Goal: Task Accomplishment & Management: Use online tool/utility

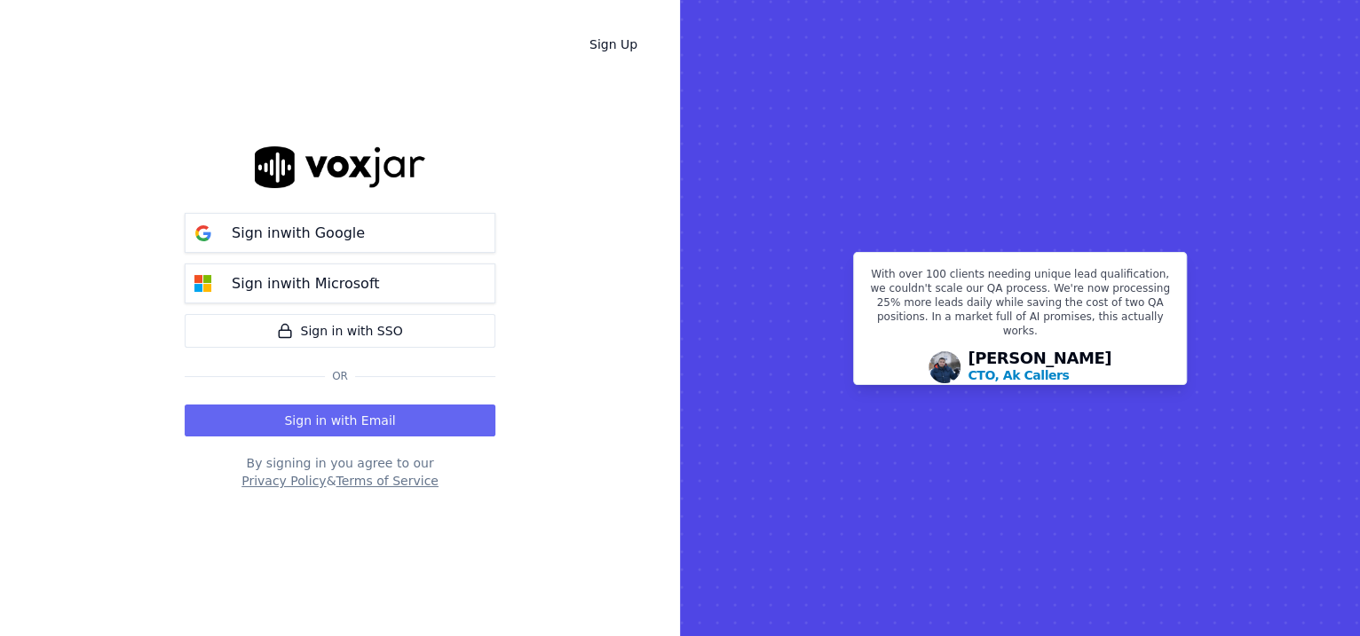
click at [410, 287] on button "Sign in with Microsoft" at bounding box center [340, 284] width 311 height 40
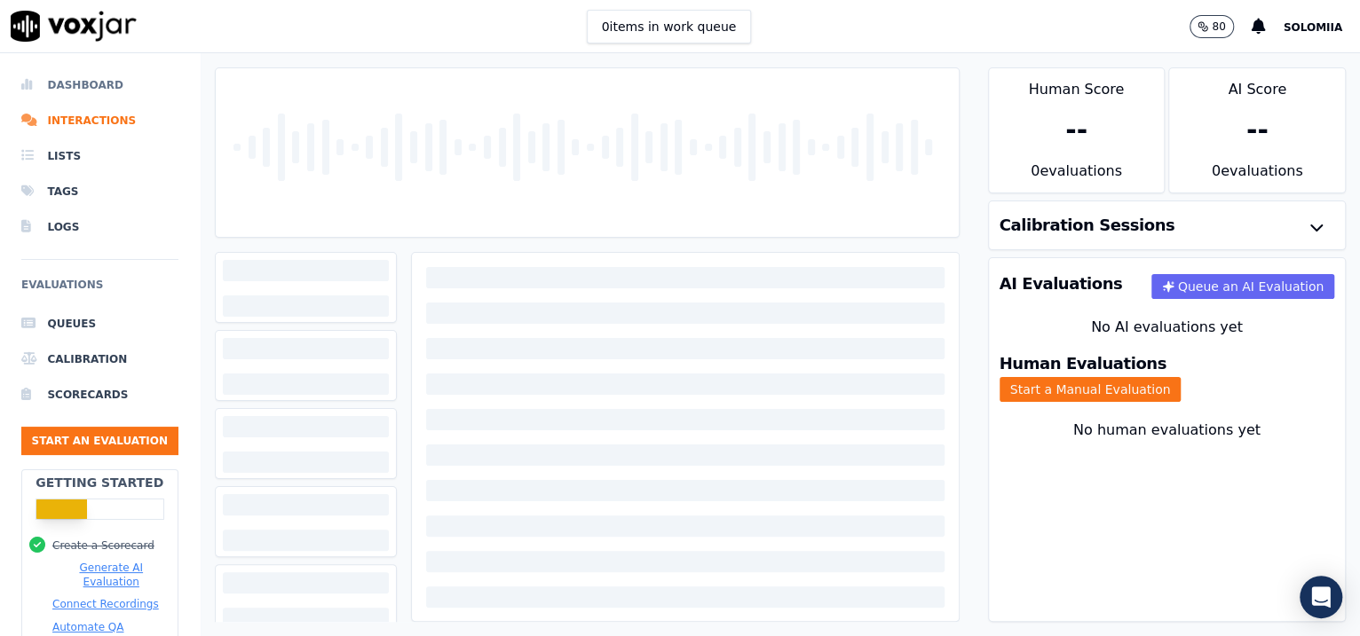
click at [130, 89] on li "Dashboard" at bounding box center [99, 84] width 157 height 35
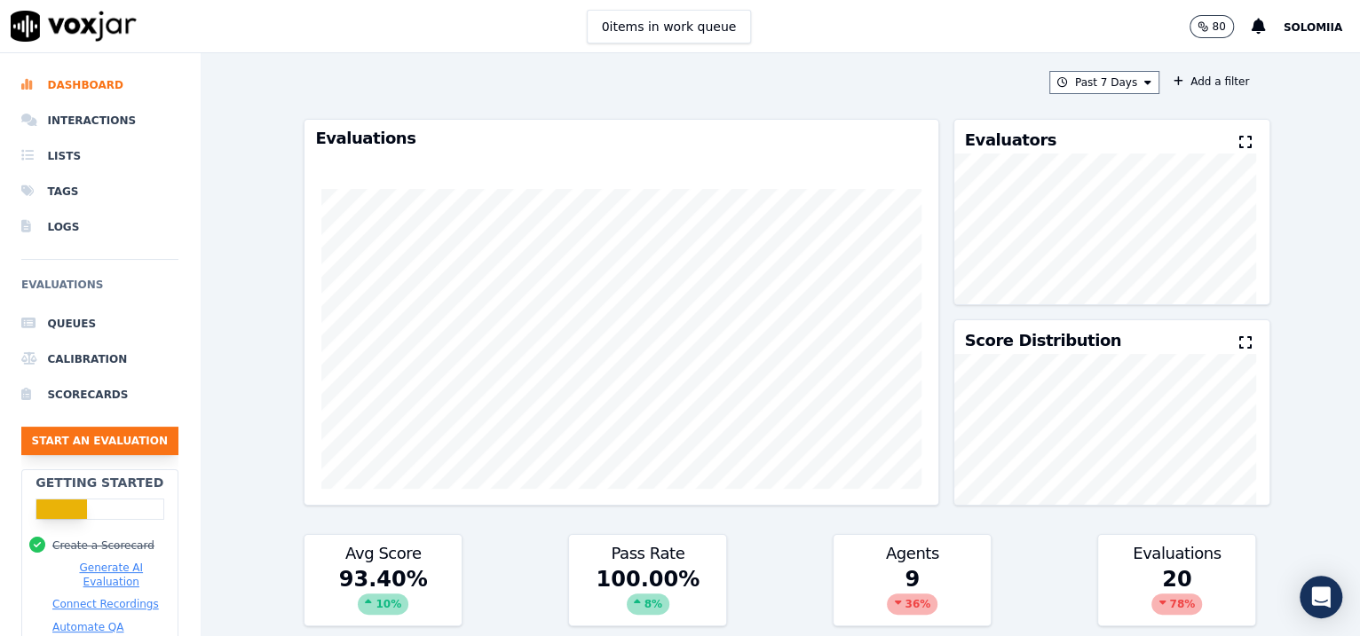
click at [98, 439] on button "Start an Evaluation" at bounding box center [99, 441] width 157 height 28
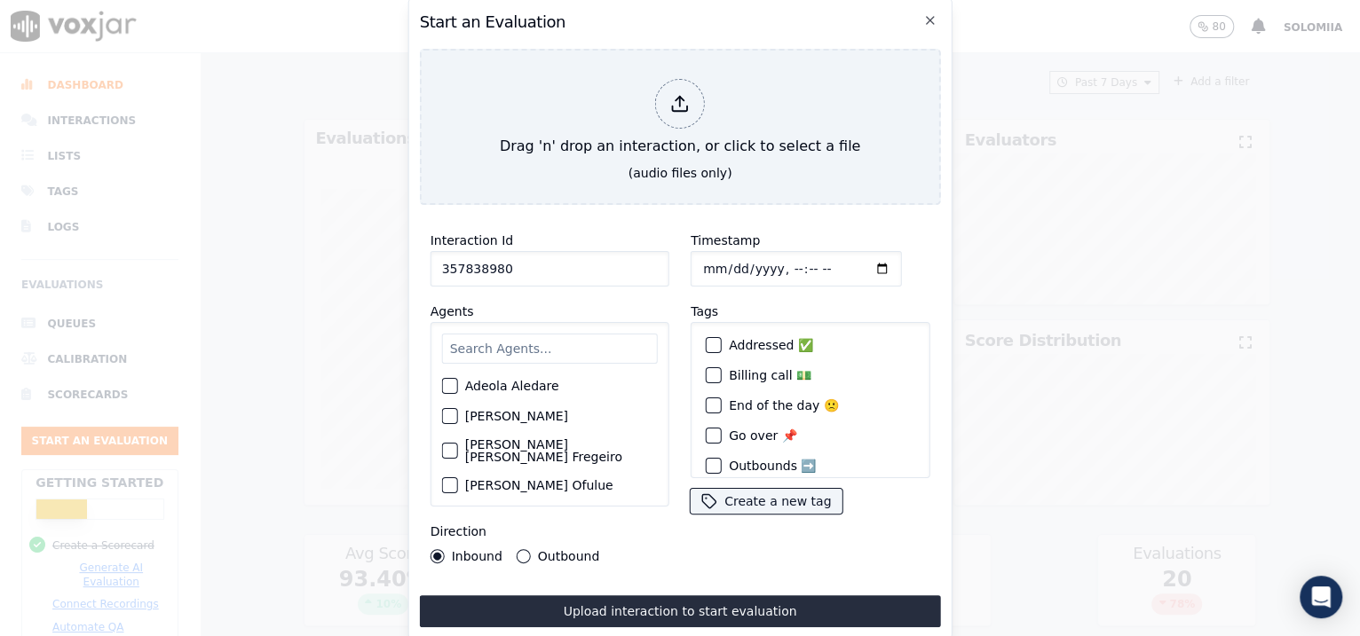
type input "357838980"
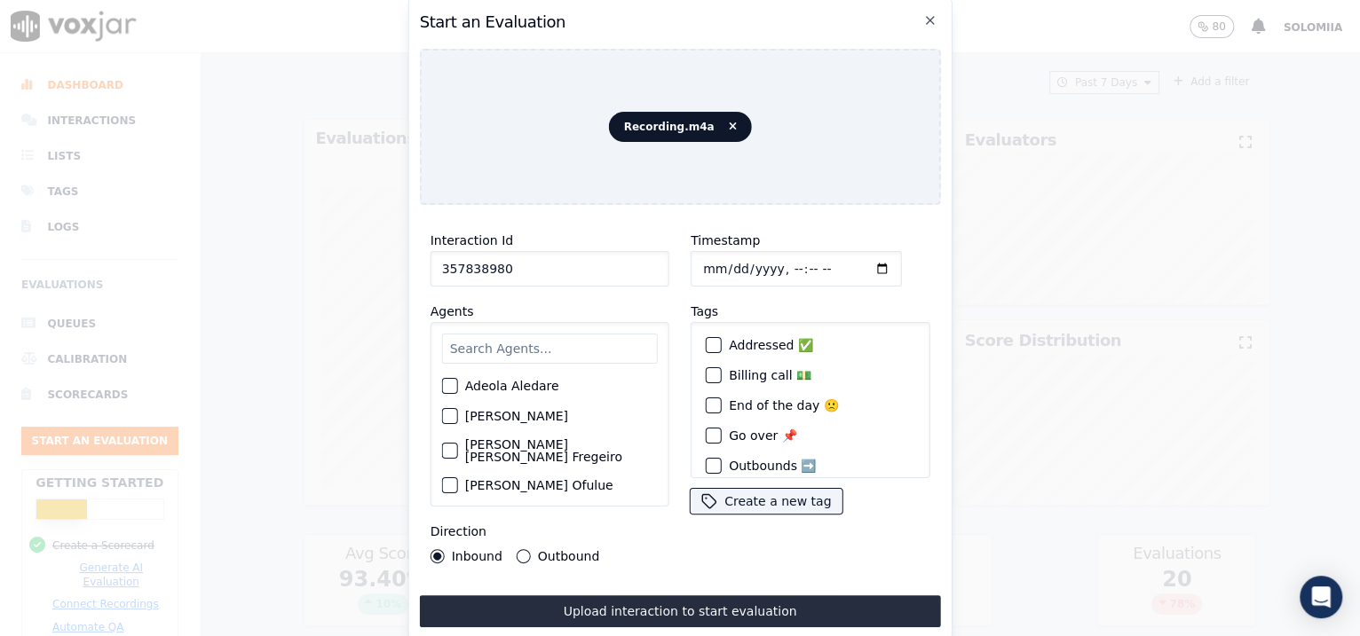
click at [778, 260] on input "Timestamp" at bounding box center [795, 268] width 211 height 35
type input "2025-08-30T07:11"
click at [501, 343] on input "text" at bounding box center [550, 349] width 216 height 30
type input "anna"
click at [519, 388] on label "Anna Drachuk" at bounding box center [516, 391] width 103 height 12
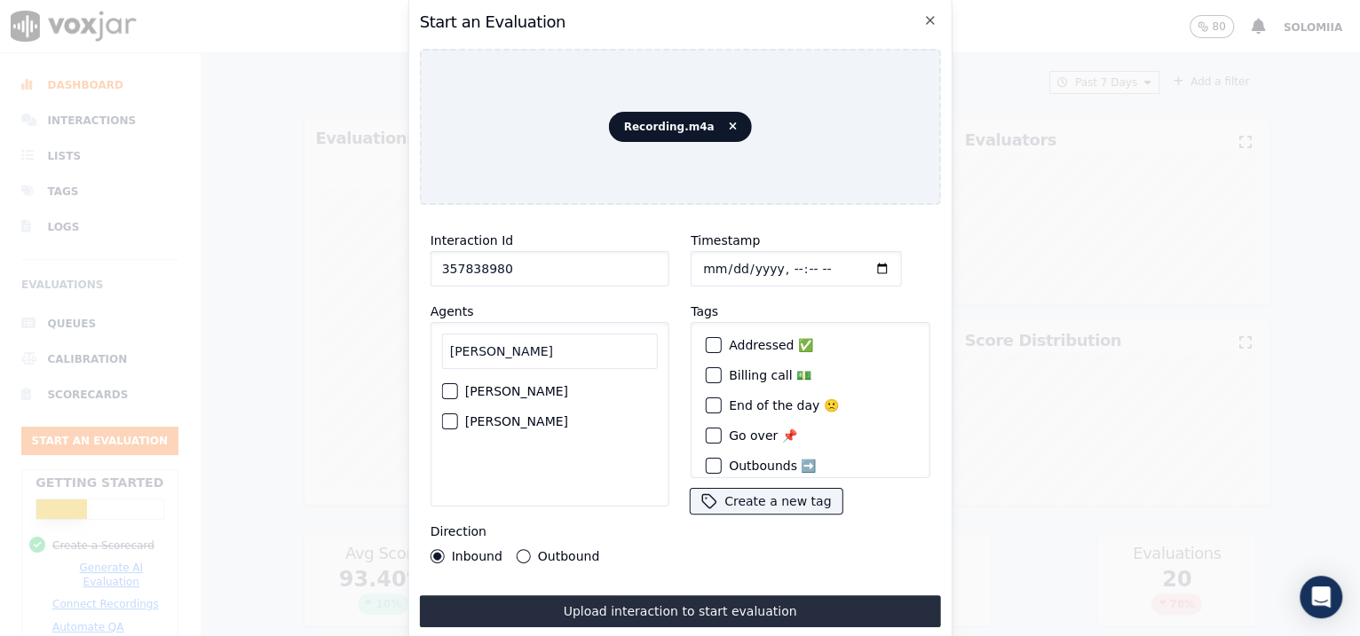
click at [458, 388] on button "Anna Drachuk" at bounding box center [450, 391] width 16 height 16
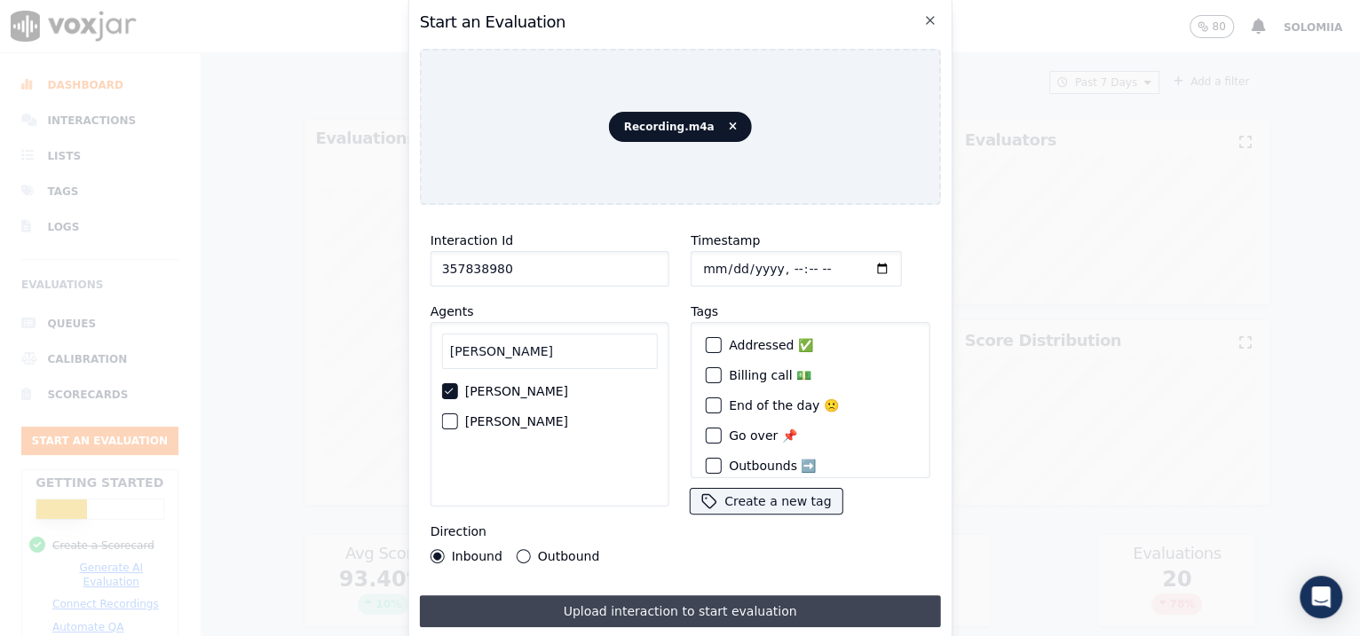
click at [624, 608] on button "Upload interaction to start evaluation" at bounding box center [680, 611] width 521 height 32
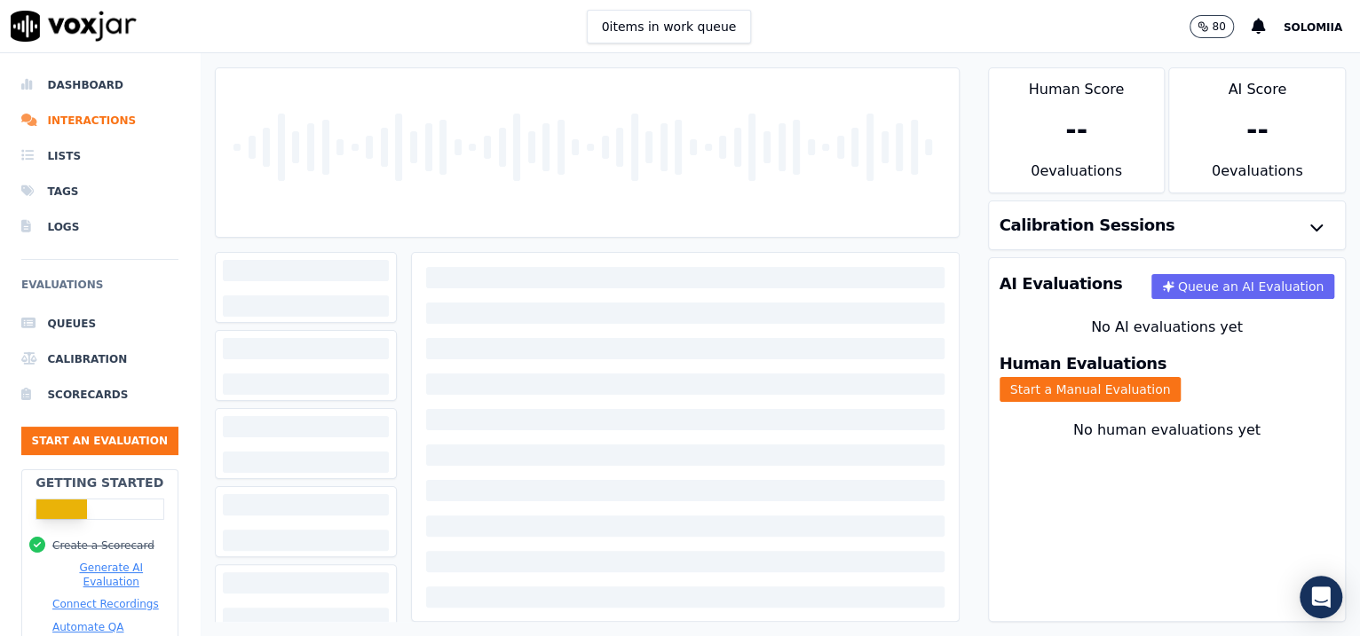
click at [1154, 387] on div "Human Evaluations Start a Manual Evaluation" at bounding box center [1167, 378] width 357 height 67
click at [1167, 383] on button "Start a Manual Evaluation" at bounding box center [1090, 389] width 182 height 25
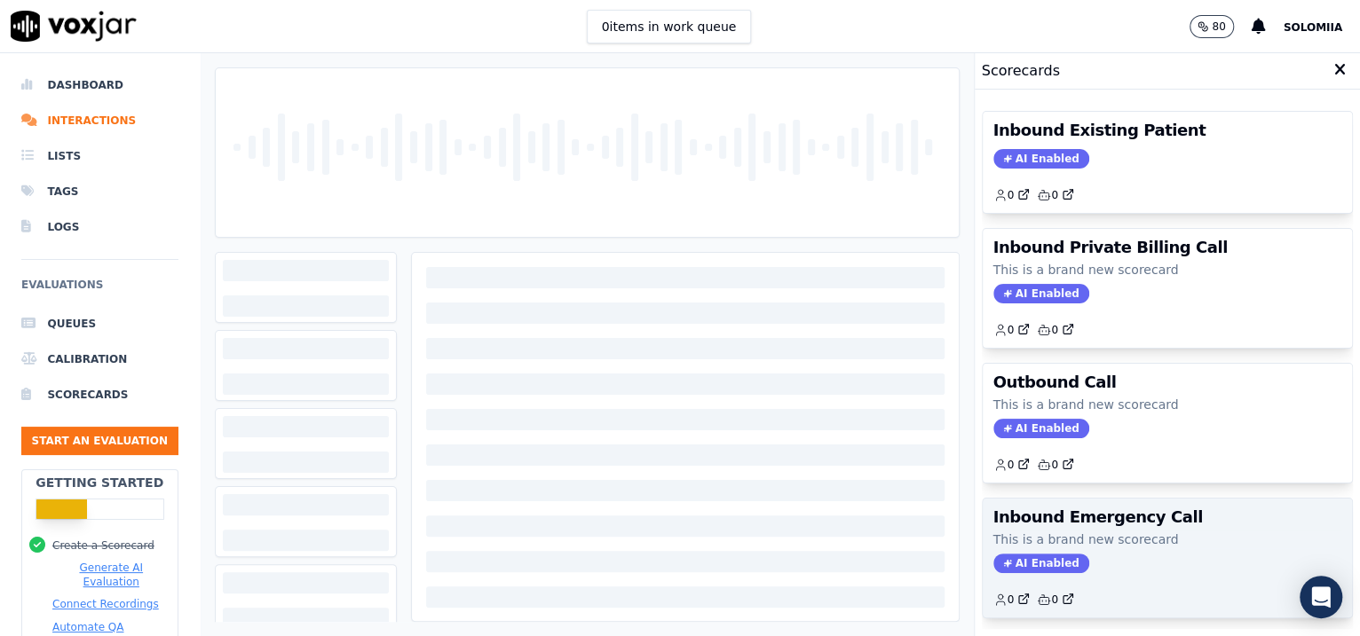
click at [1072, 531] on p "This is a brand new scorecard" at bounding box center [1167, 540] width 349 height 18
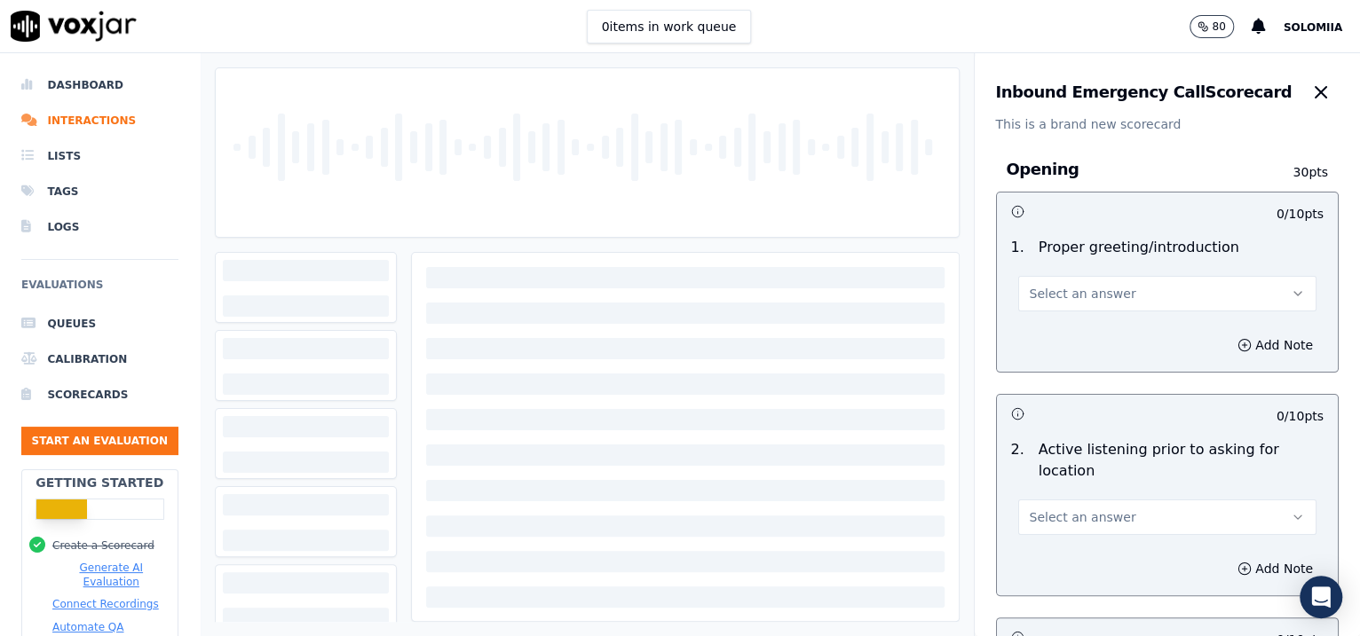
click at [1110, 286] on button "Select an answer" at bounding box center [1167, 293] width 299 height 35
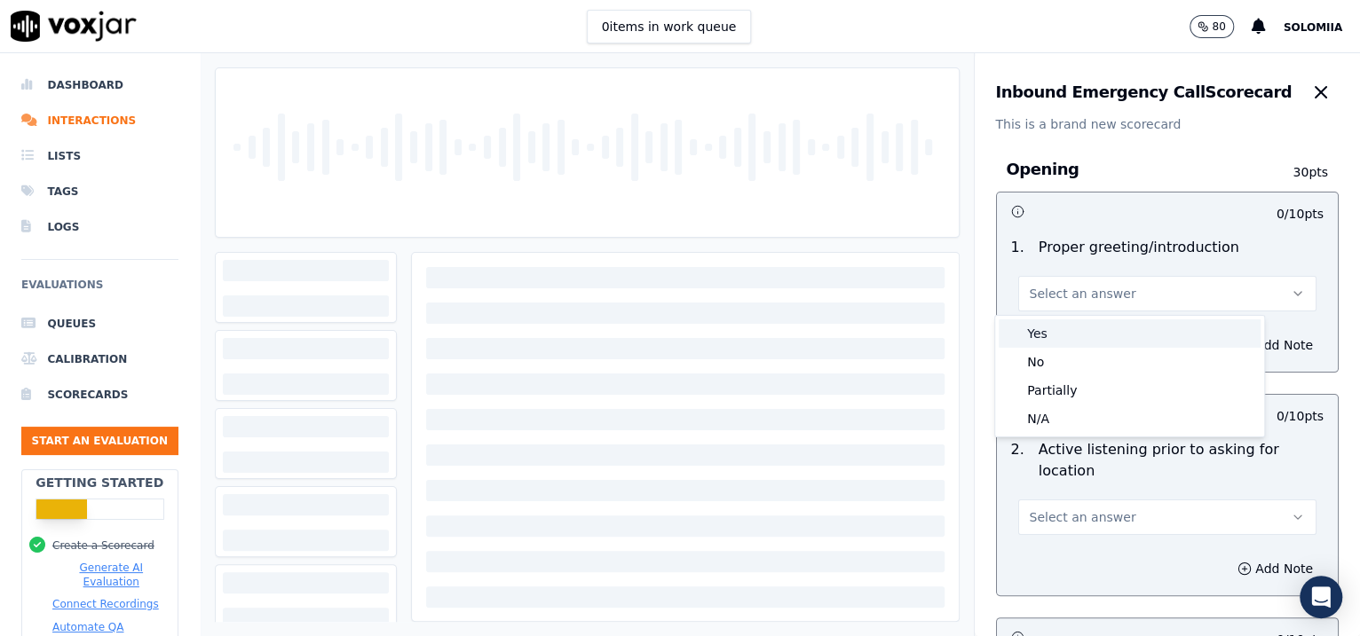
click at [1093, 321] on div "Yes" at bounding box center [1129, 333] width 262 height 28
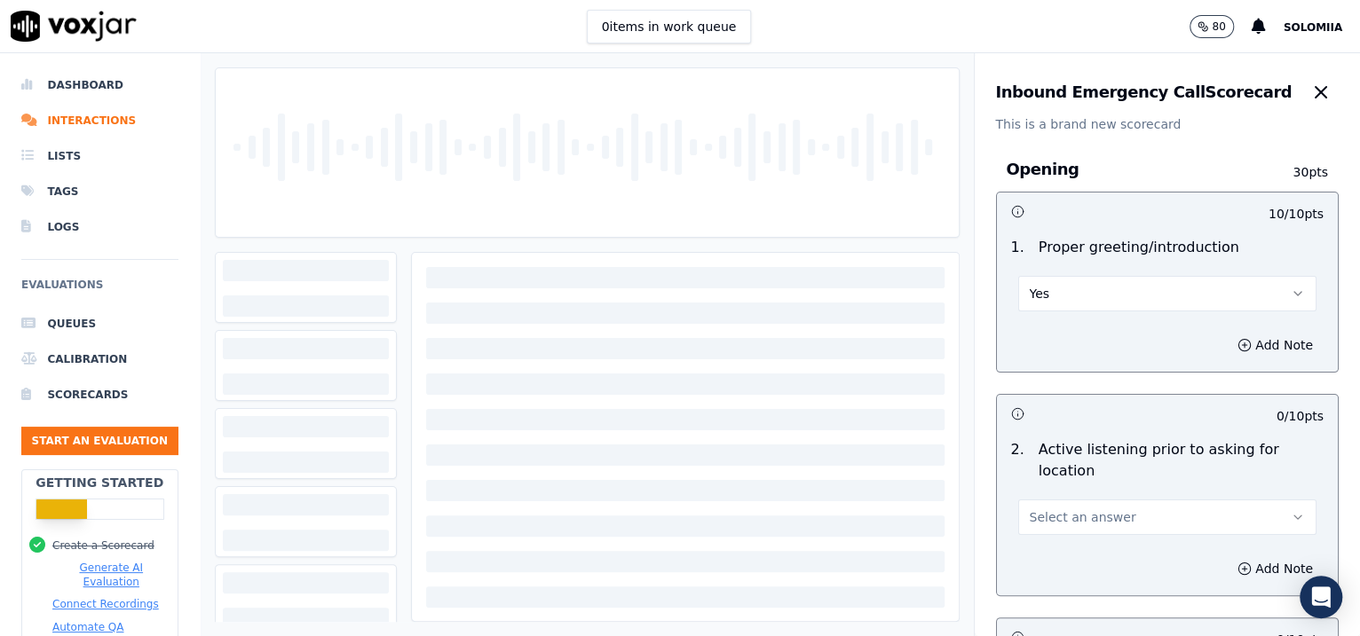
click at [1064, 532] on button "Select an answer" at bounding box center [1167, 517] width 299 height 35
click at [1060, 551] on div "Yes" at bounding box center [1129, 556] width 262 height 28
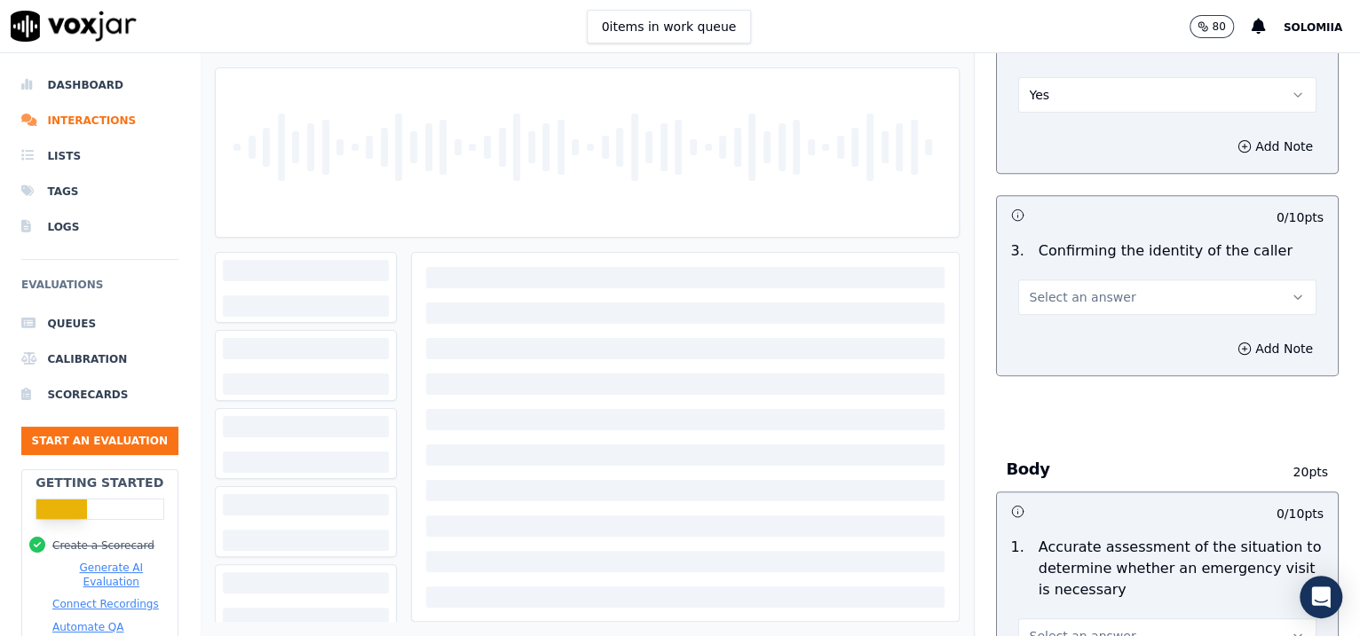
scroll to position [461, 0]
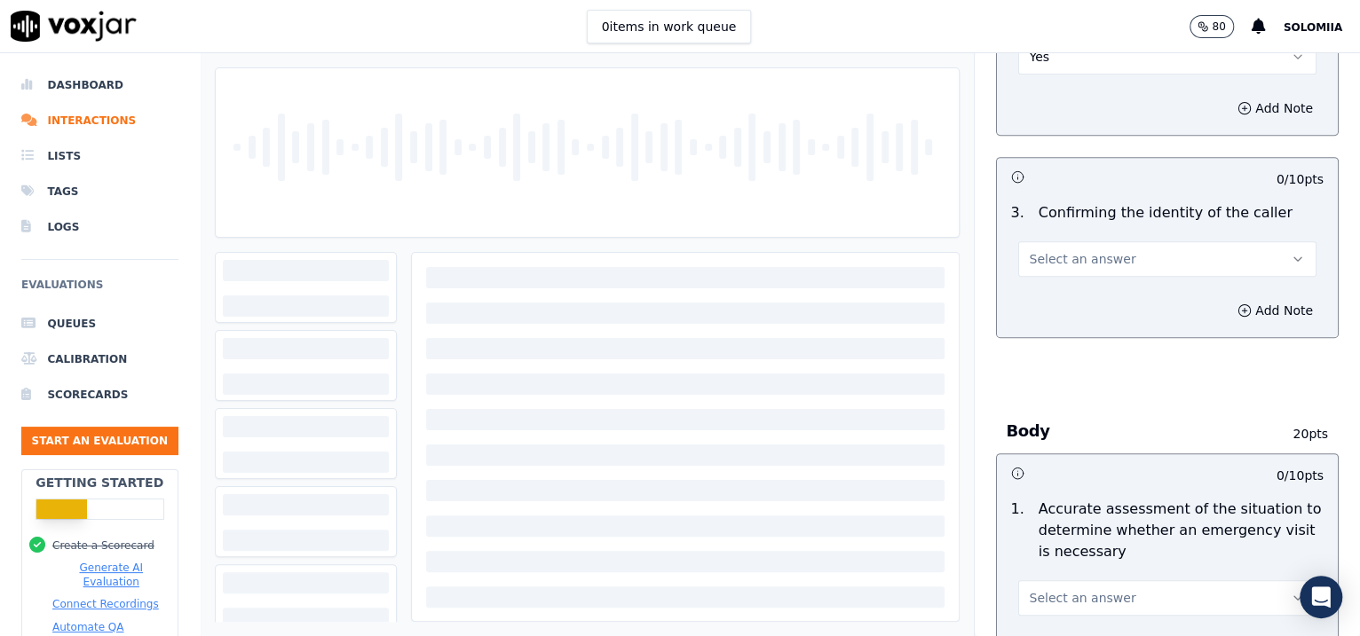
click at [1135, 246] on button "Select an answer" at bounding box center [1167, 258] width 299 height 35
click at [1088, 297] on div "Yes" at bounding box center [1129, 298] width 262 height 28
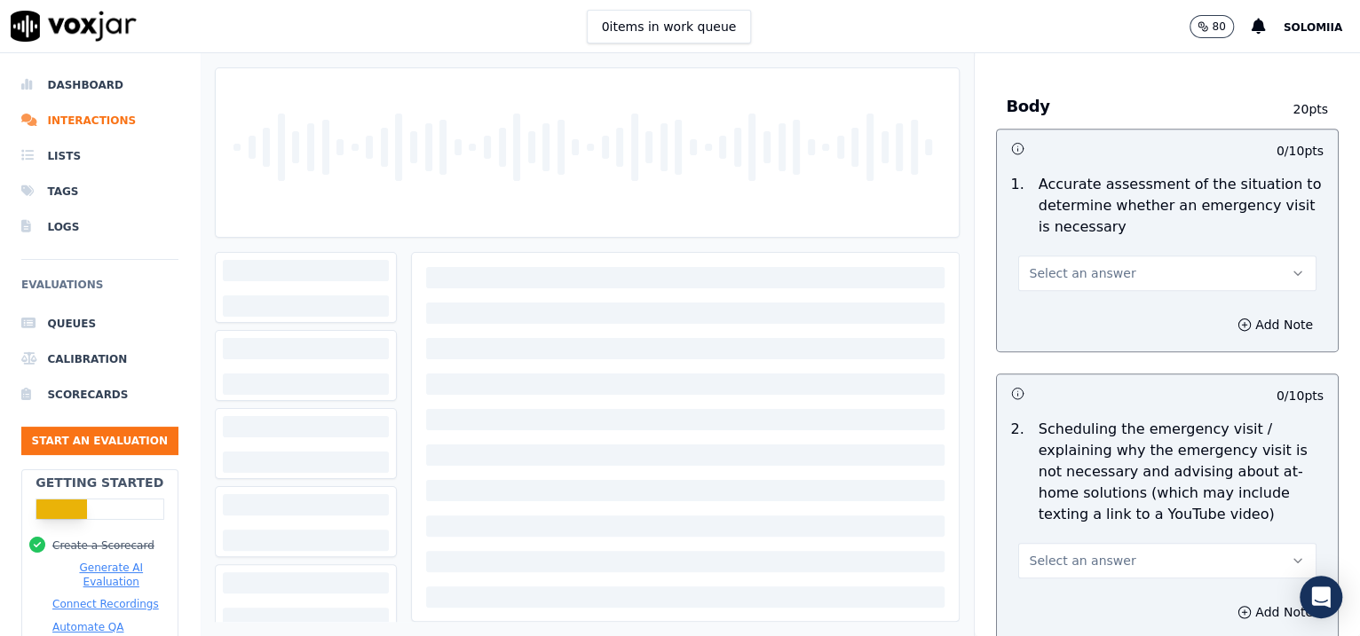
scroll to position [807, 0]
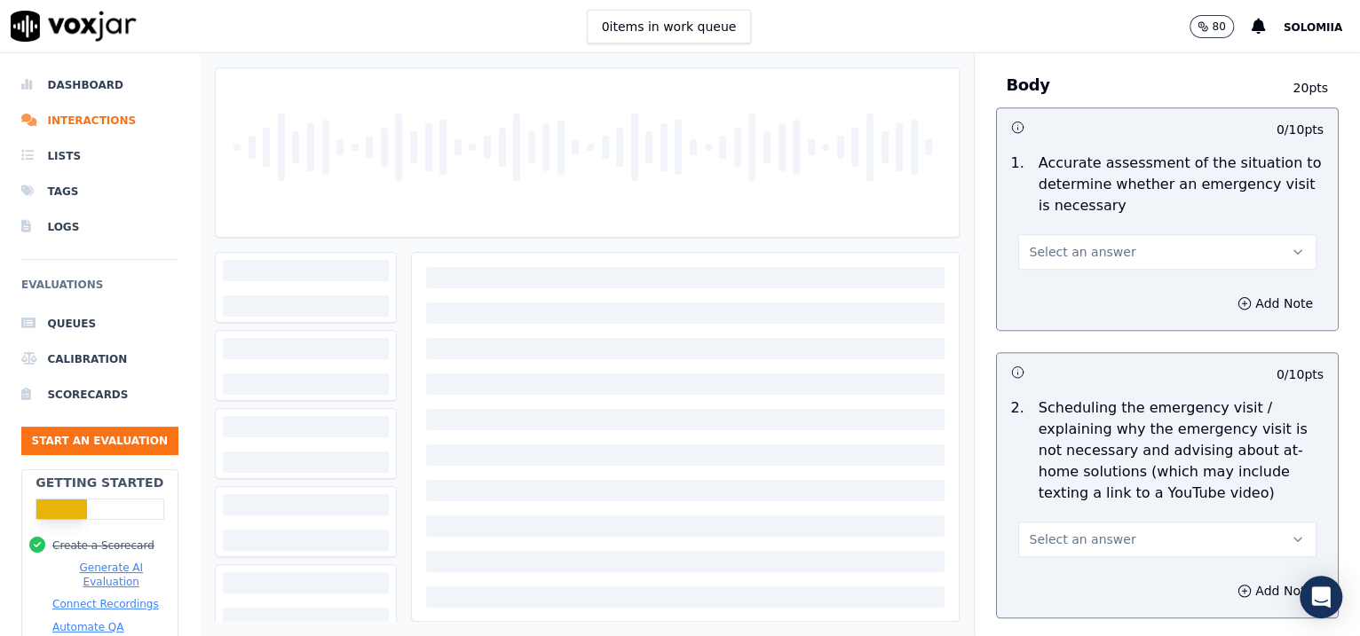
click at [1092, 244] on span "Select an answer" at bounding box center [1082, 252] width 106 height 18
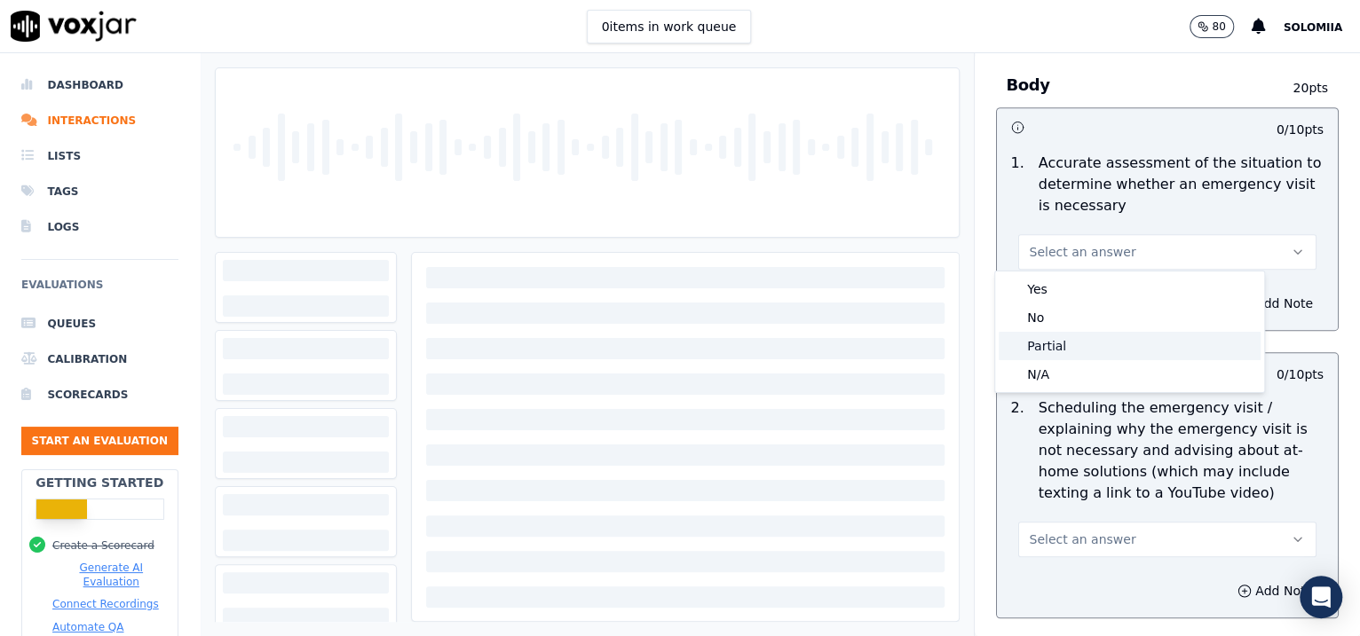
click at [1042, 335] on div "Partial" at bounding box center [1129, 346] width 262 height 28
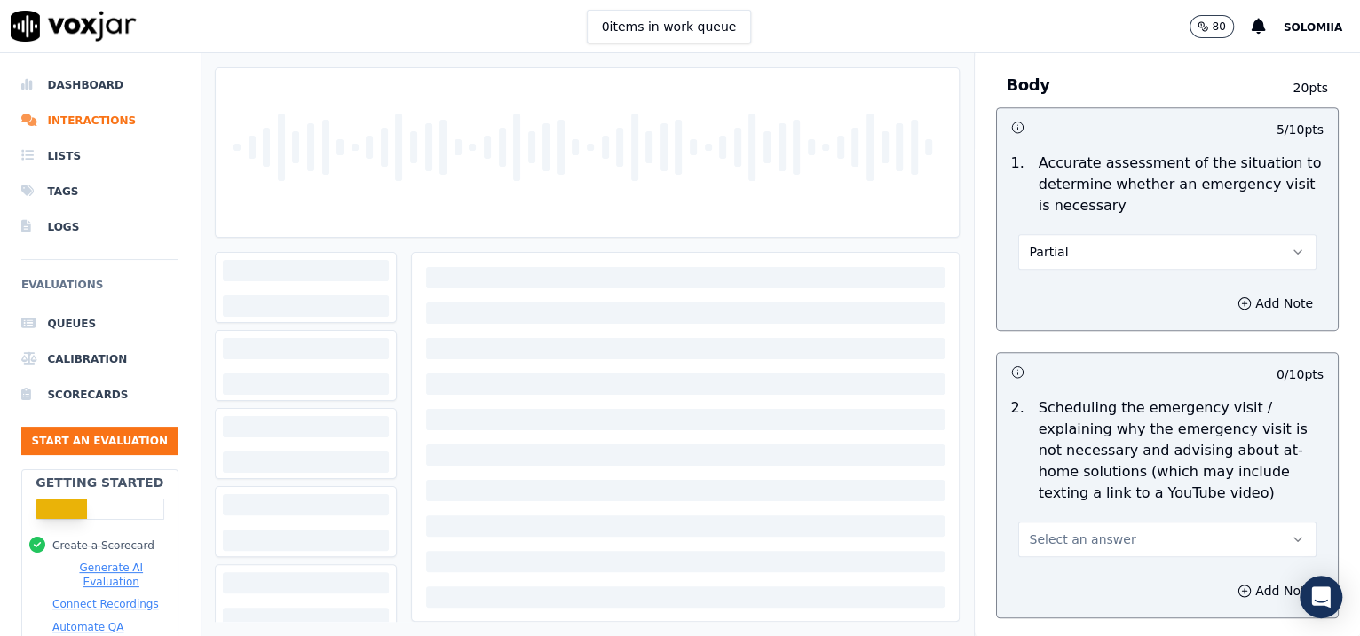
scroll to position [1084, 0]
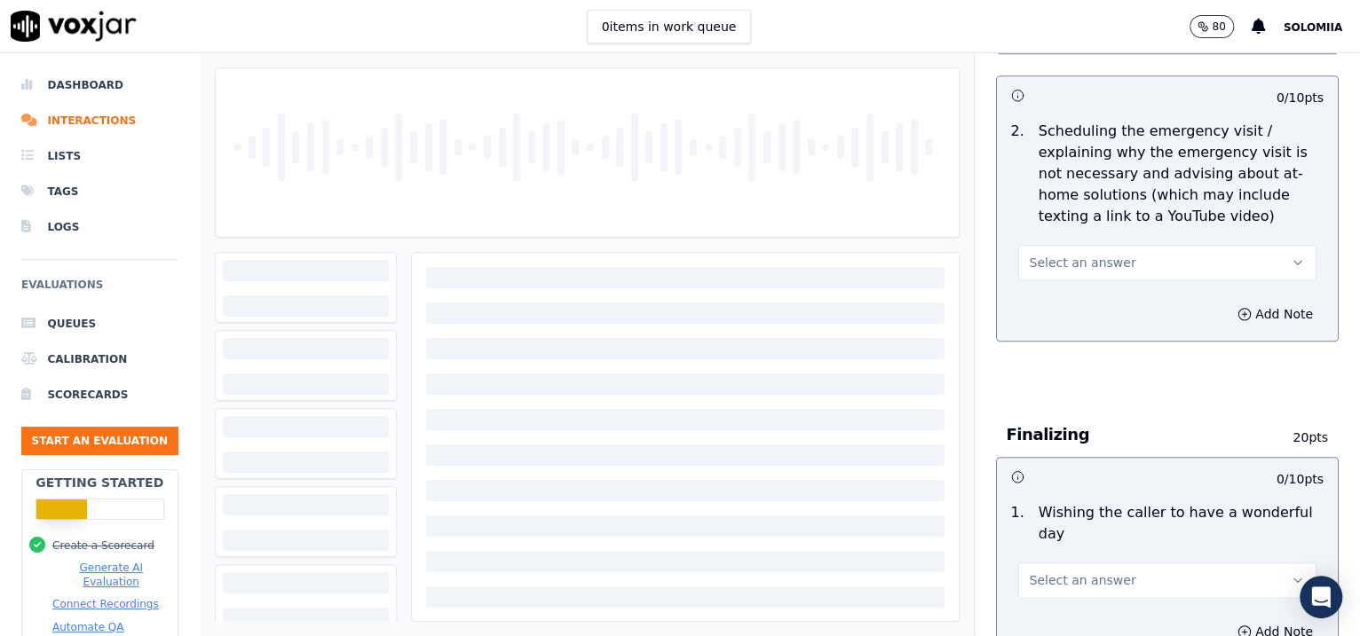
click at [1071, 254] on span "Select an answer" at bounding box center [1082, 263] width 106 height 18
click at [1090, 288] on div "Yes" at bounding box center [1129, 300] width 262 height 28
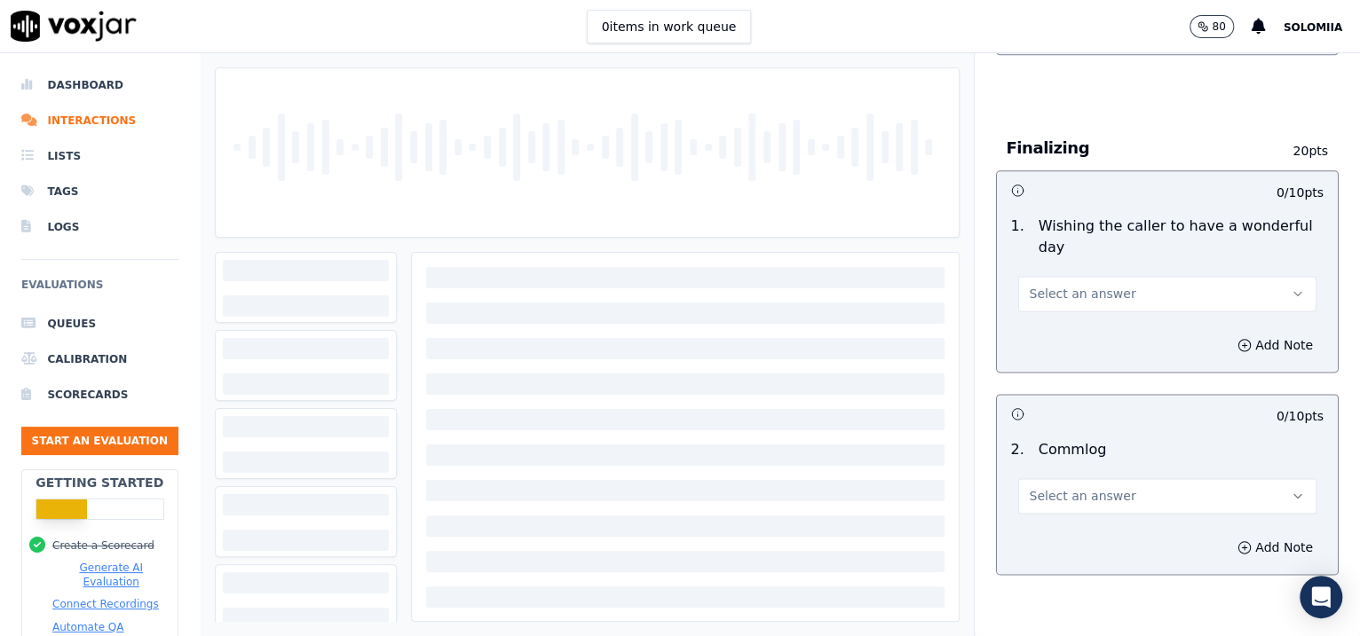
scroll to position [1403, 0]
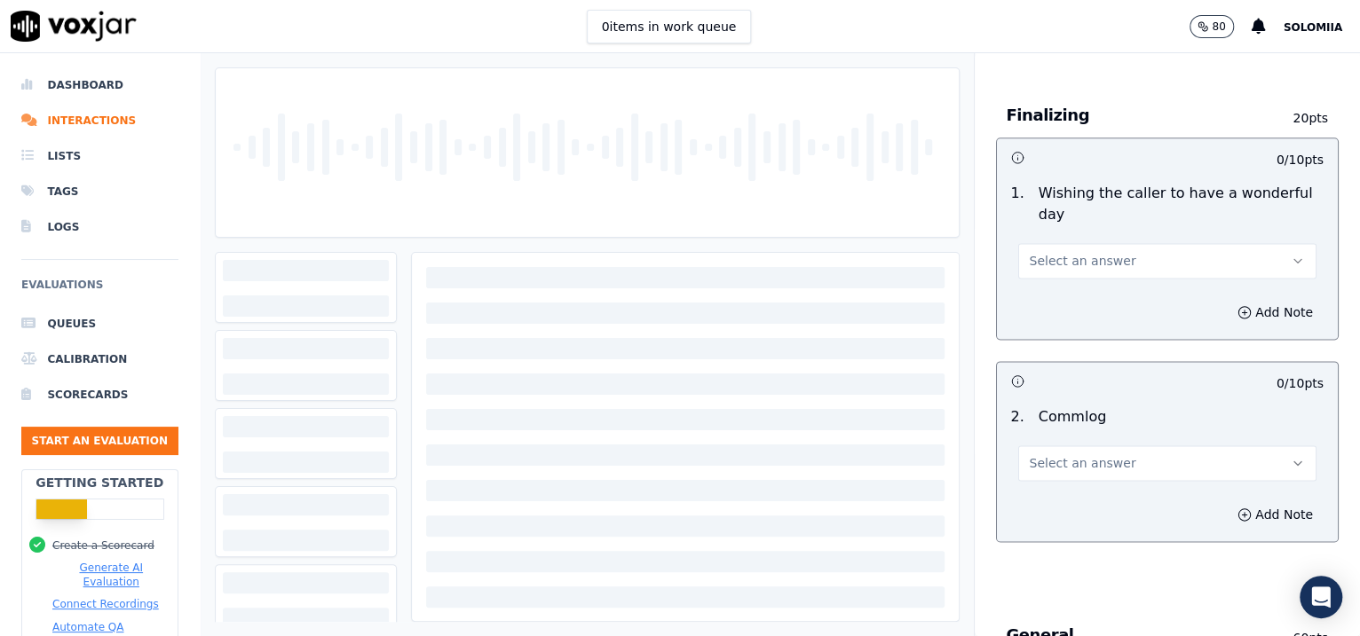
click at [1045, 255] on span "Select an answer" at bounding box center [1082, 261] width 106 height 18
click at [1066, 284] on div "Yes" at bounding box center [1129, 298] width 262 height 28
click at [1063, 469] on button "Select an answer" at bounding box center [1167, 462] width 299 height 35
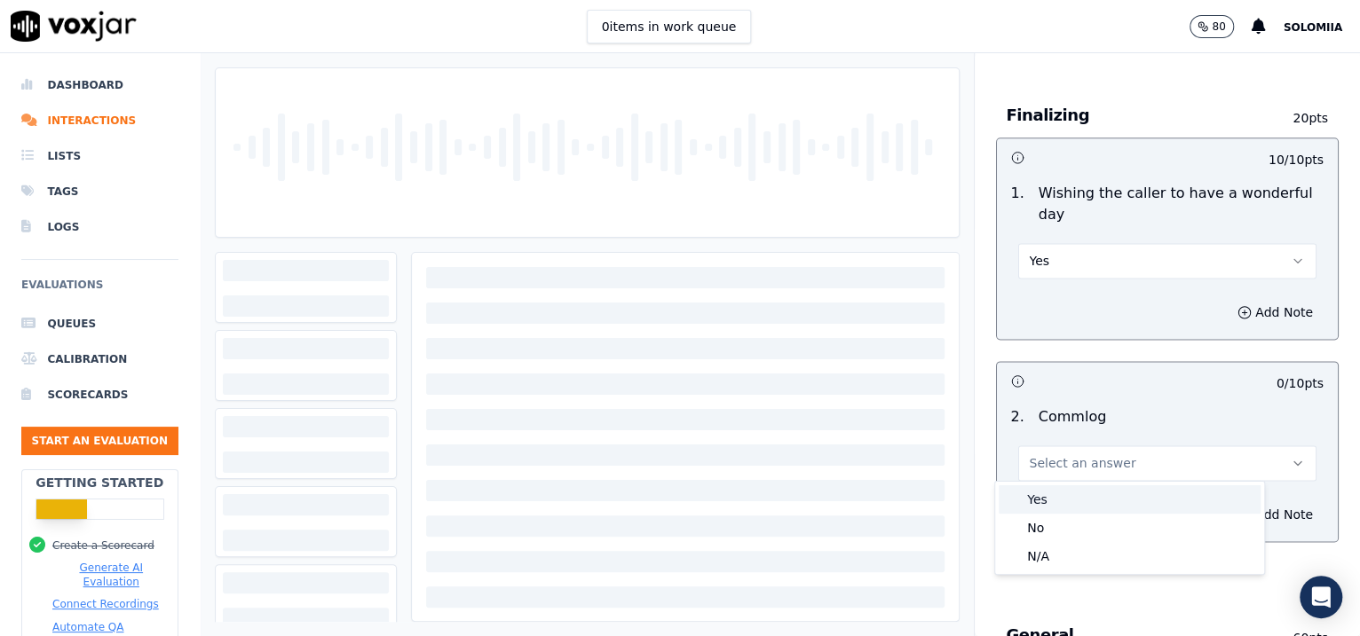
click at [1084, 493] on div "Yes" at bounding box center [1129, 499] width 262 height 28
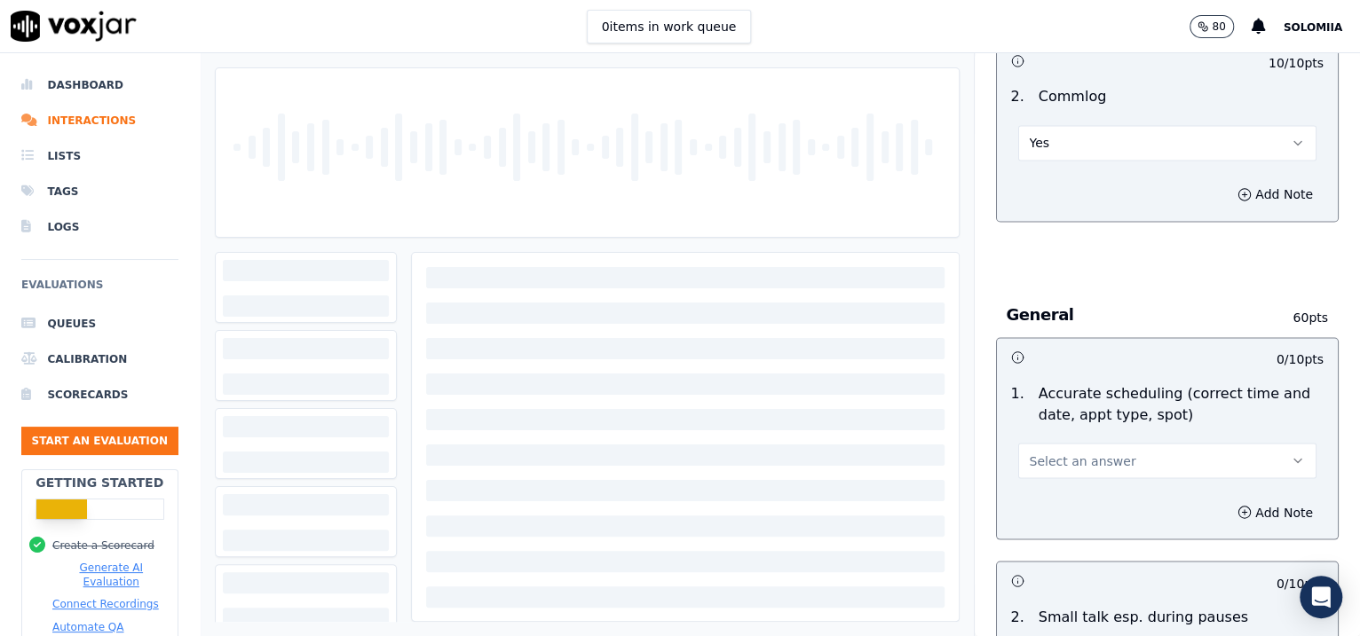
scroll to position [1826, 0]
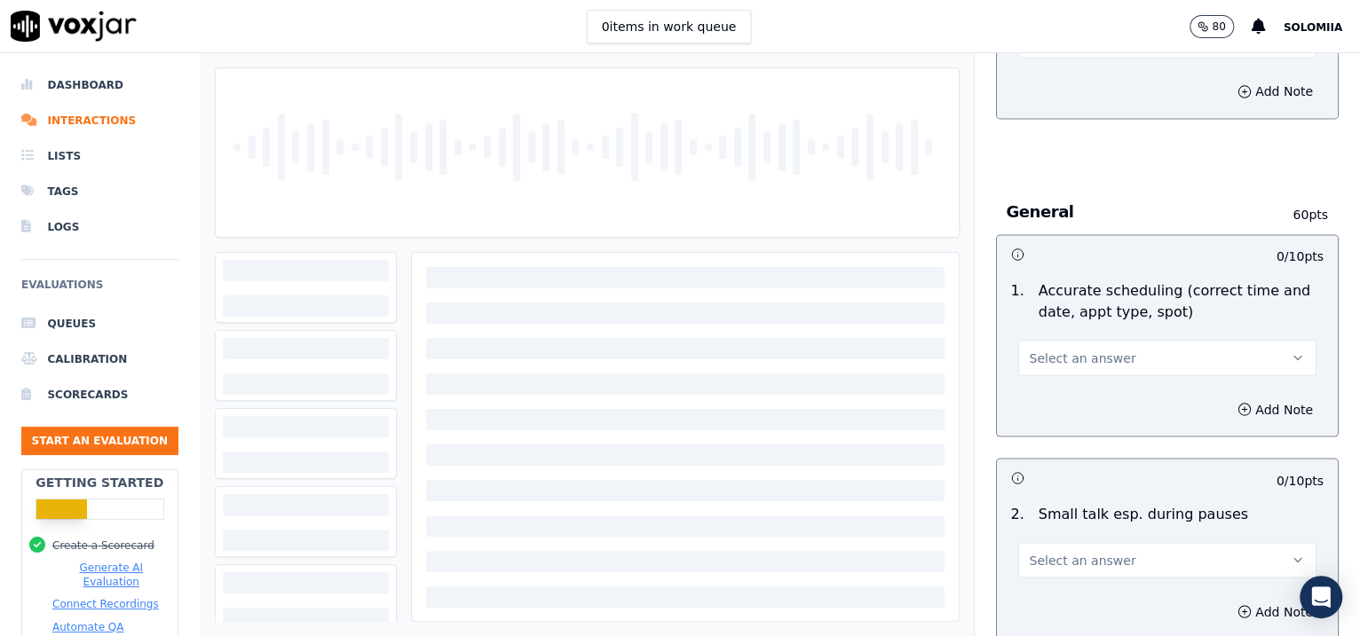
click at [1092, 350] on span "Select an answer" at bounding box center [1082, 358] width 106 height 18
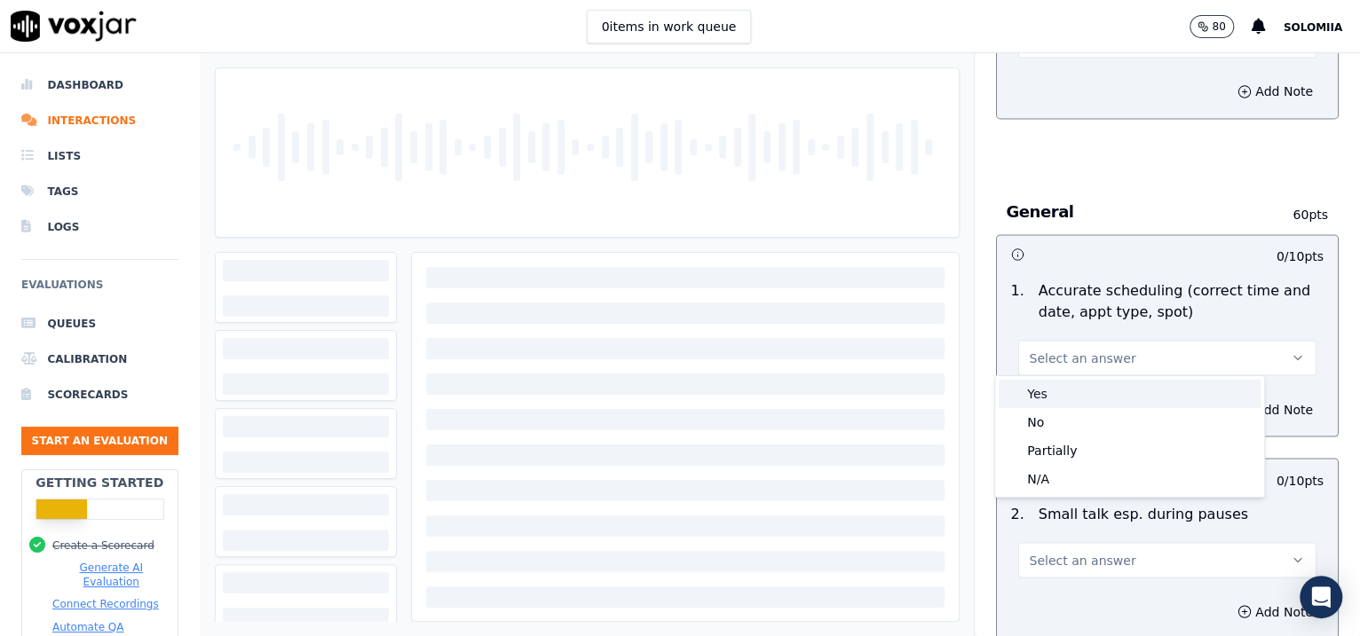
click at [1104, 399] on div "Yes" at bounding box center [1129, 394] width 262 height 28
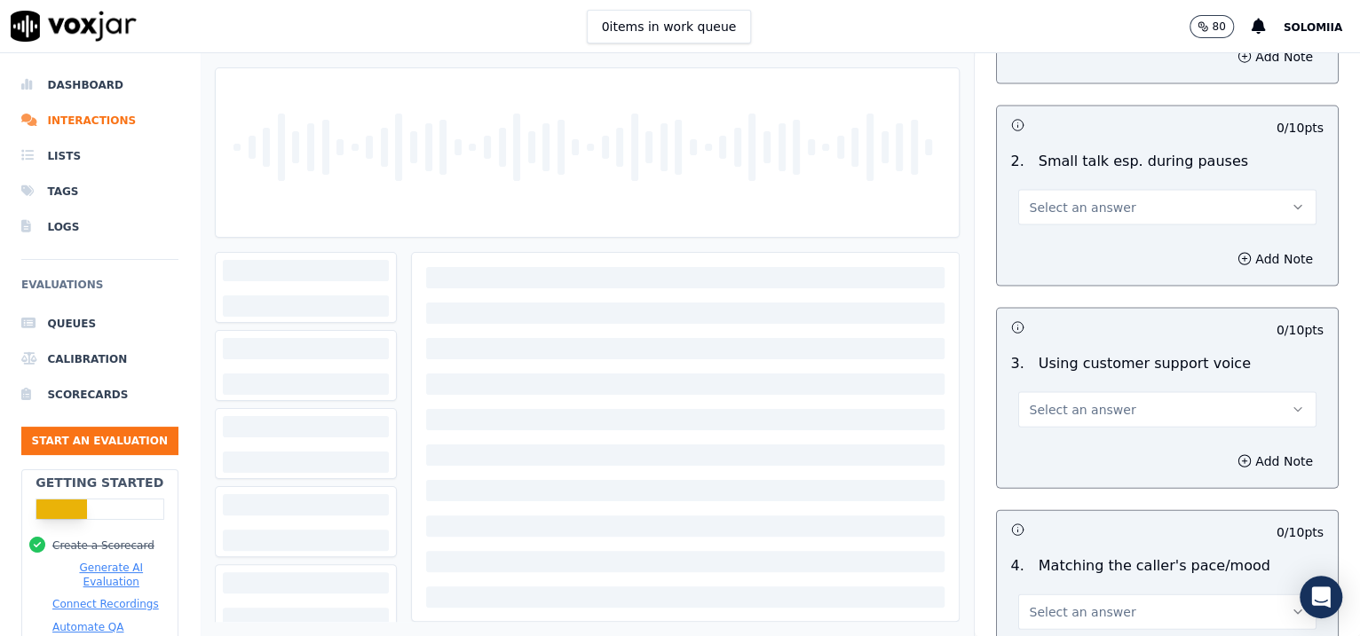
scroll to position [2184, 0]
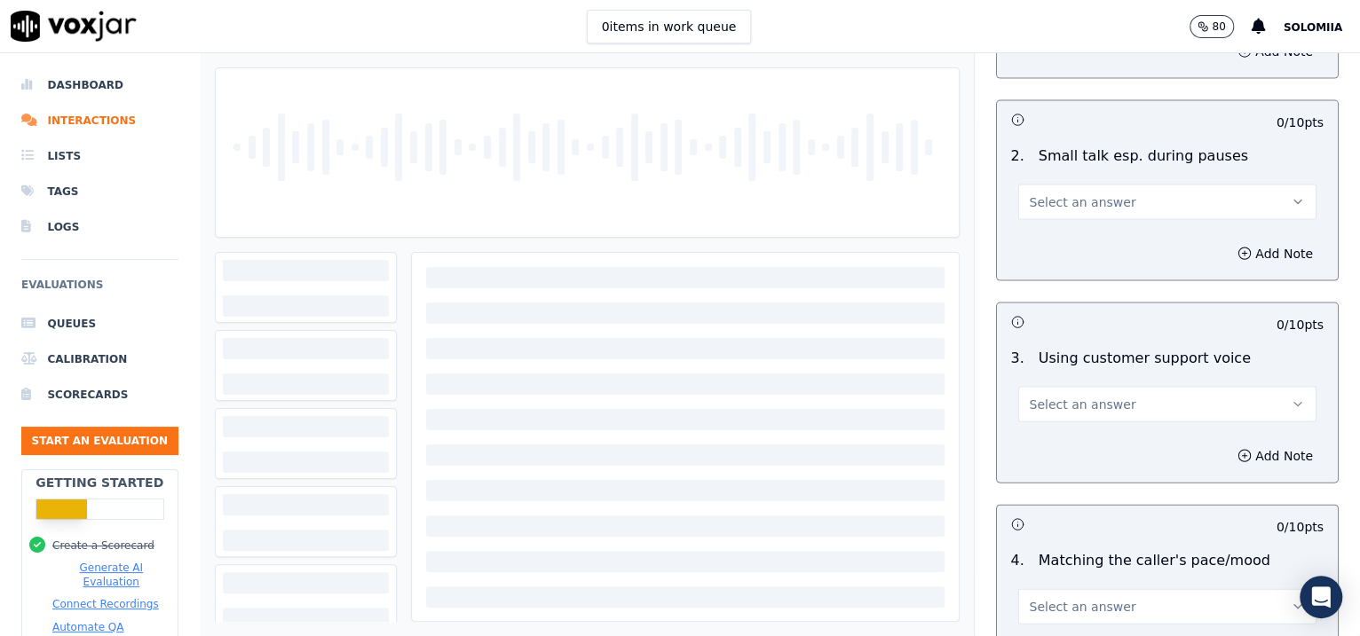
click at [1052, 193] on span "Select an answer" at bounding box center [1082, 202] width 106 height 18
click at [1062, 258] on div "No" at bounding box center [1129, 266] width 262 height 28
click at [1069, 397] on span "Select an answer" at bounding box center [1082, 405] width 106 height 18
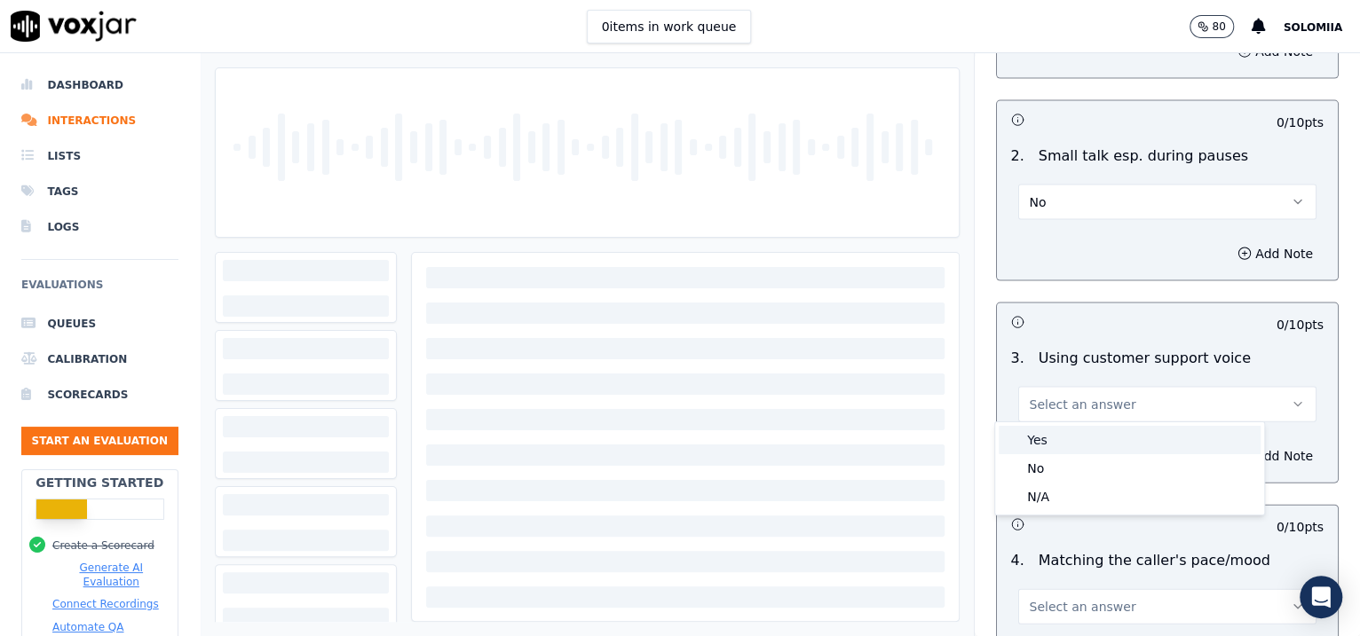
click at [1116, 444] on div "Yes" at bounding box center [1129, 440] width 262 height 28
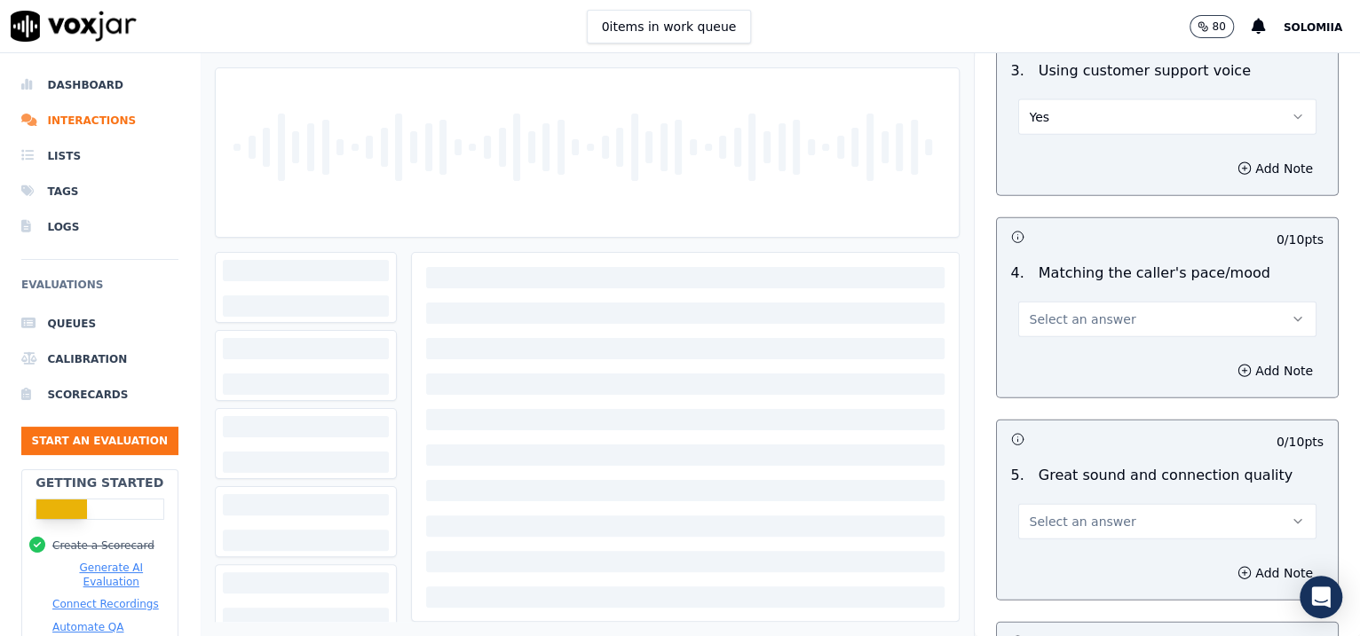
scroll to position [2601, 0]
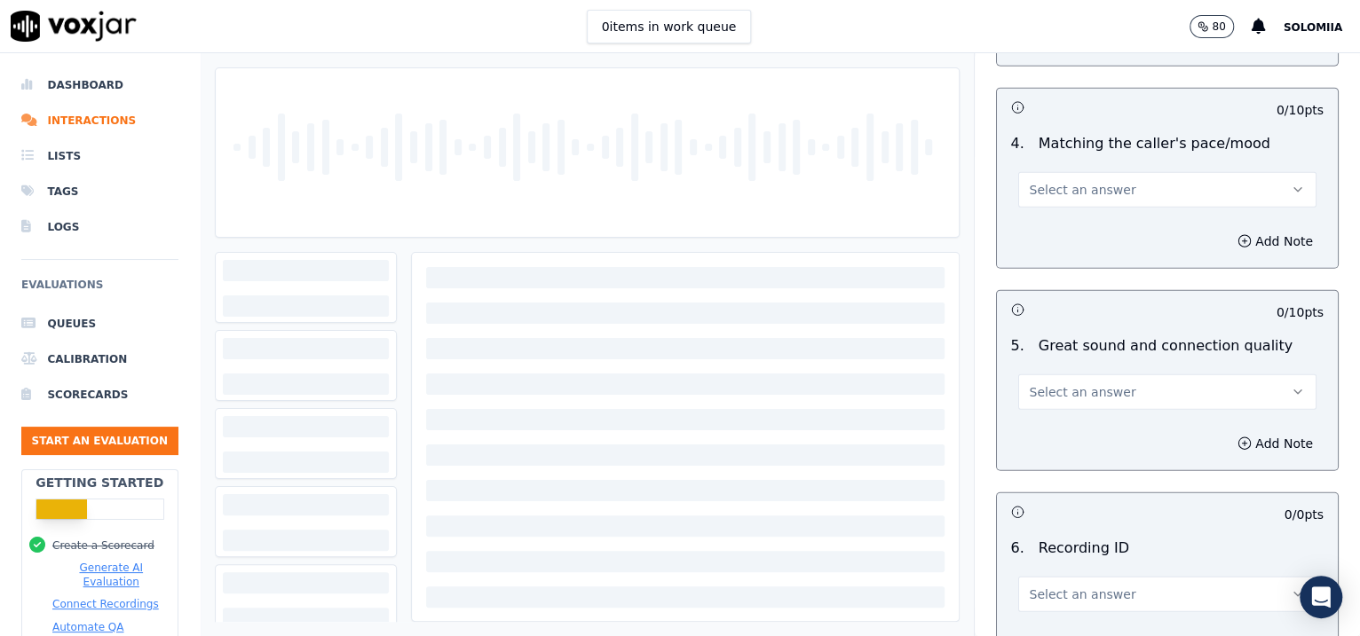
click at [1083, 200] on button "Select an answer" at bounding box center [1167, 189] width 299 height 35
click at [1097, 217] on div "Yes" at bounding box center [1129, 225] width 262 height 28
click at [1093, 383] on span "Select an answer" at bounding box center [1082, 392] width 106 height 18
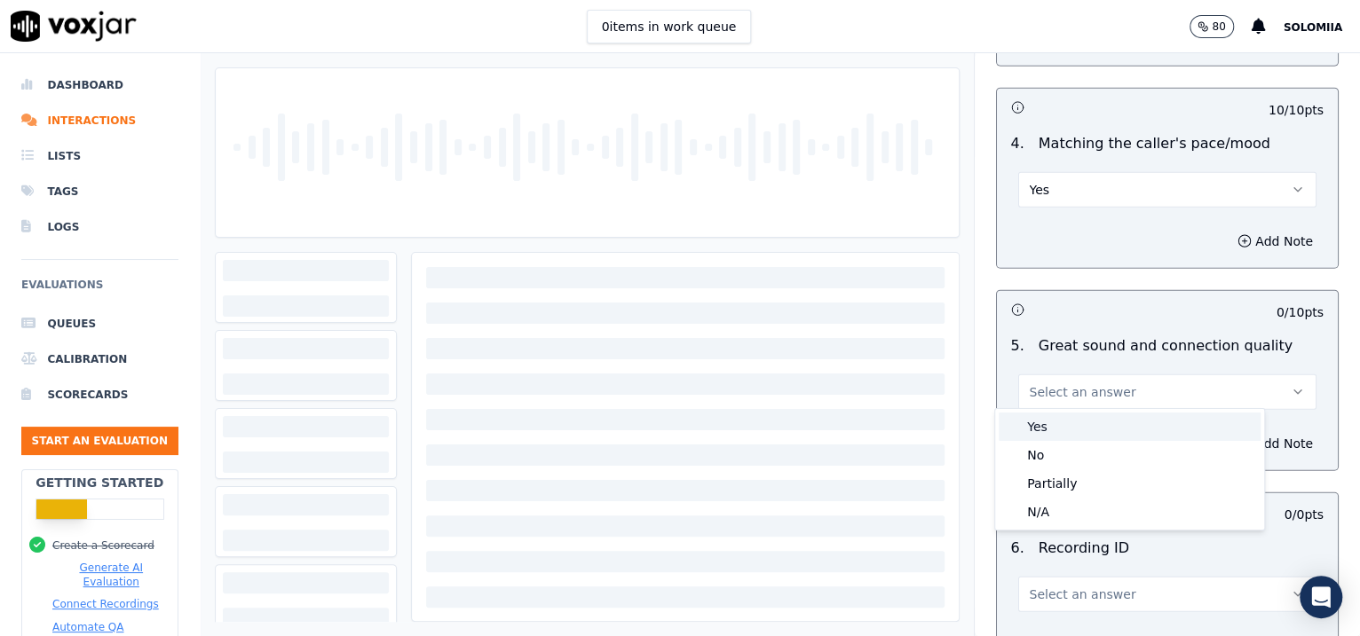
click at [1116, 414] on div "Yes" at bounding box center [1129, 427] width 262 height 28
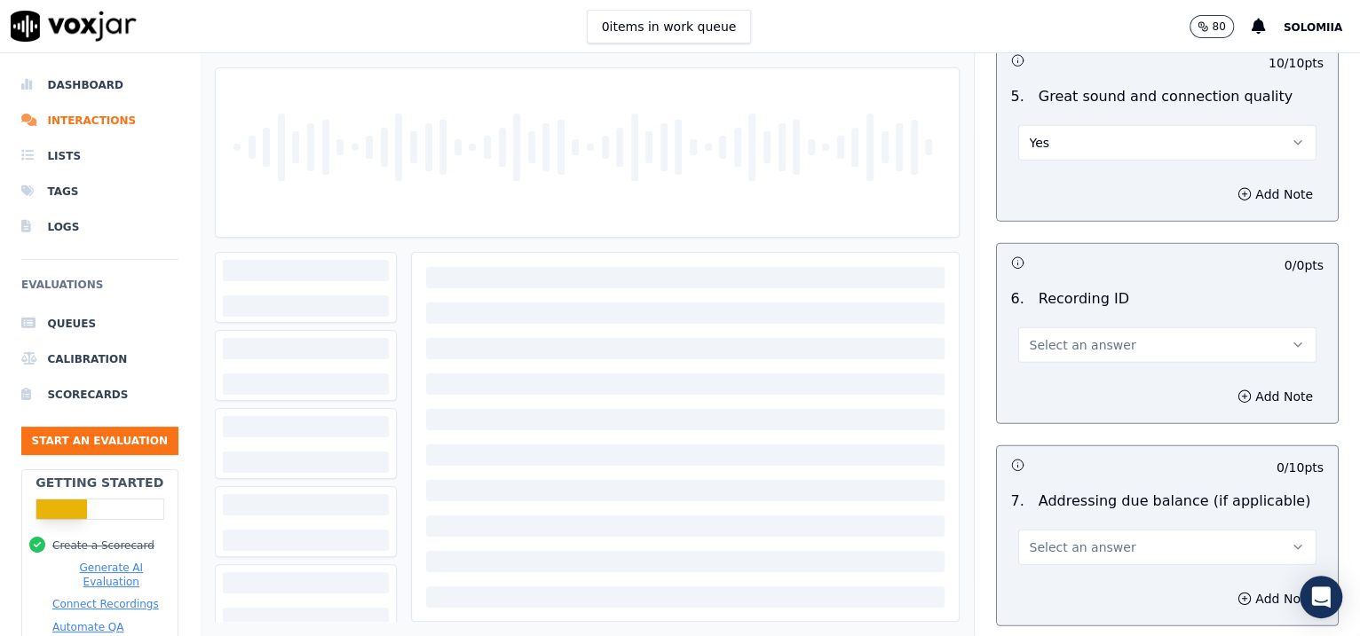
scroll to position [2899, 0]
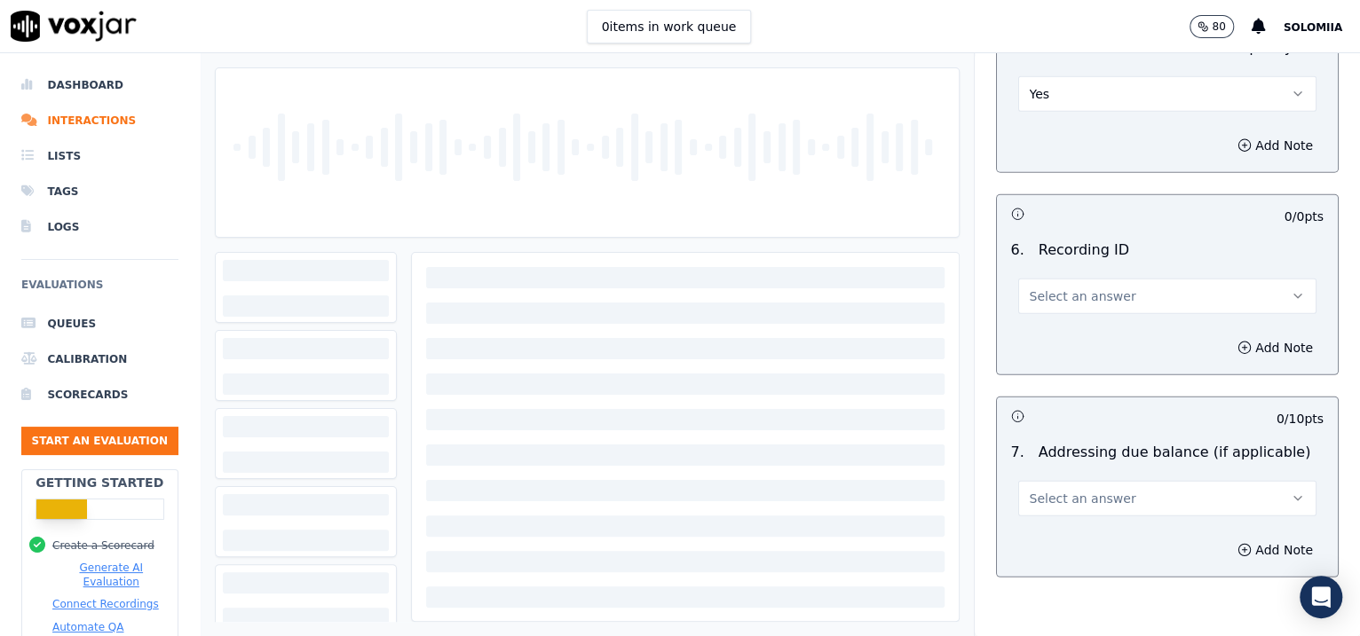
click at [1049, 279] on button "Select an answer" at bounding box center [1167, 296] width 299 height 35
click at [1067, 353] on div "N/A" at bounding box center [1129, 341] width 262 height 28
click at [1226, 347] on button "Add Note" at bounding box center [1274, 347] width 97 height 25
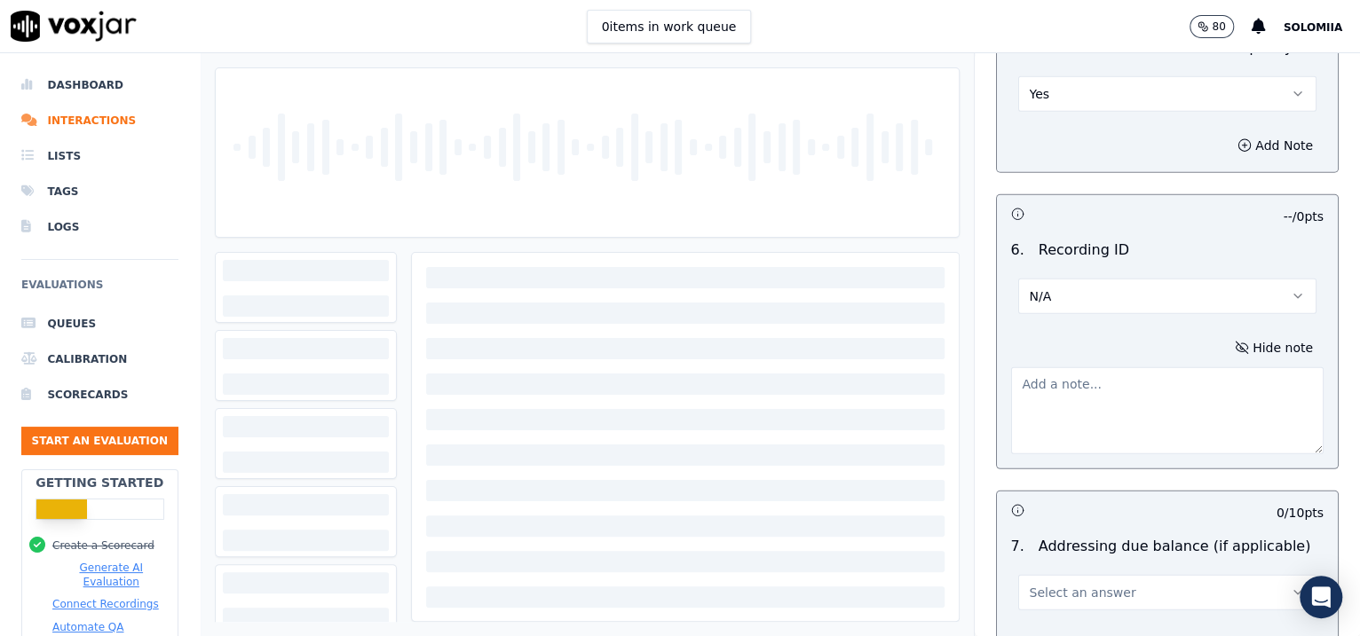
click at [1161, 369] on textarea at bounding box center [1167, 410] width 313 height 87
paste textarea "357838980"
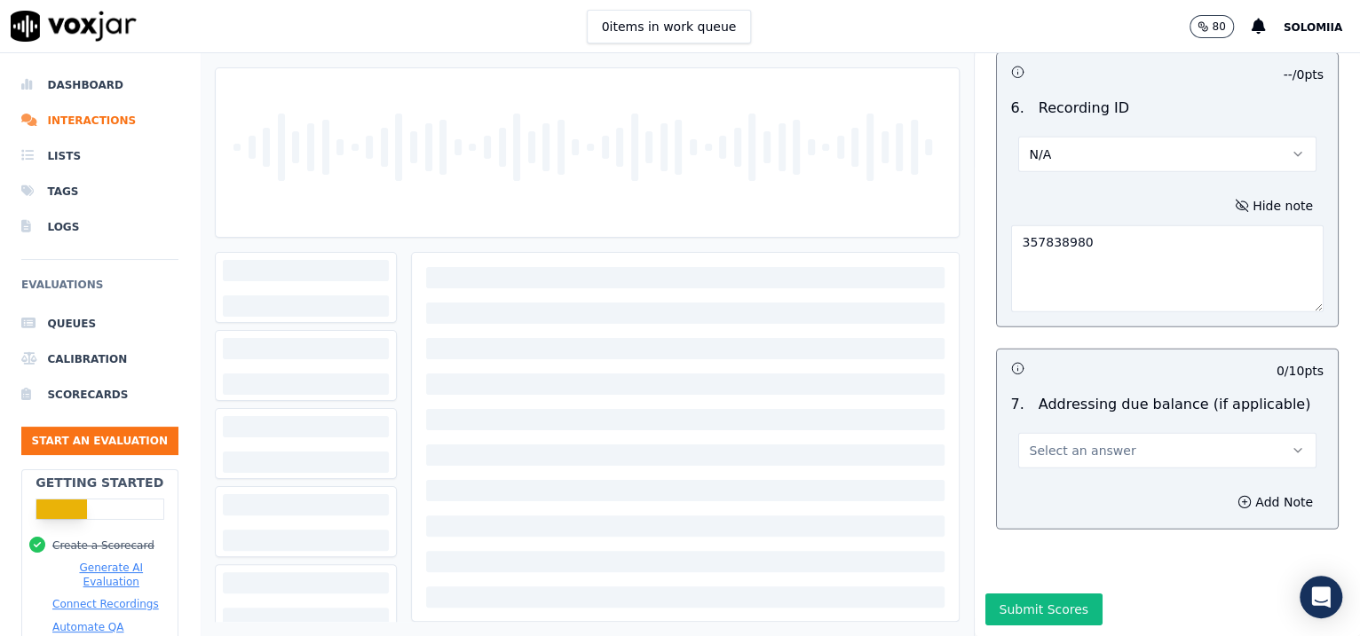
type textarea "357838980"
click at [1086, 433] on button "Select an answer" at bounding box center [1167, 450] width 299 height 35
click at [1101, 496] on div "N/A" at bounding box center [1129, 497] width 262 height 28
click at [1014, 594] on button "Submit Scores" at bounding box center [1044, 610] width 118 height 32
